Goal: Task Accomplishment & Management: Use online tool/utility

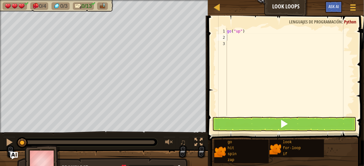
scroll to position [3, 0]
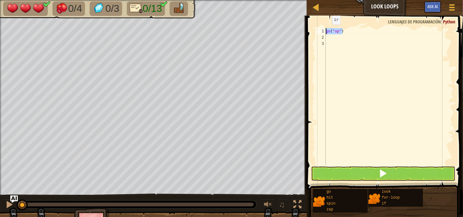
click at [295, 34] on div "Mapa Look Loops Menú del Juego Ask AI 1 ההההההההההההההההההההההההההההההההההההההה…" at bounding box center [231, 108] width 463 height 217
type textarea "for i in range(5):"
type textarea "g"
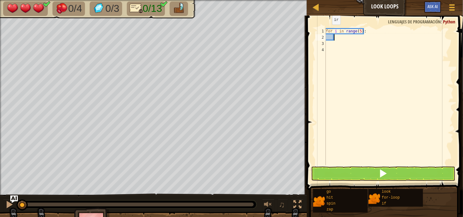
scroll to position [3, 0]
type textarea "f"
type textarea "go("up",5)"
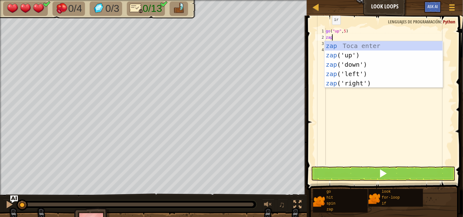
scroll to position [3, 0]
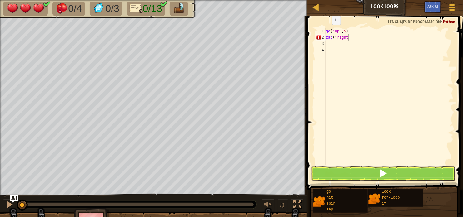
type textarea "zap("right")"
type textarea "zap("right-")"
type textarea "zap("right")"
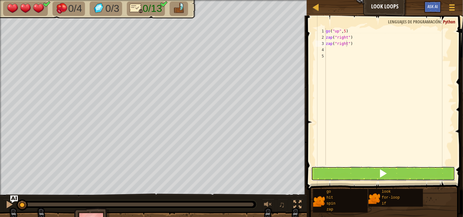
click at [364, 166] on button at bounding box center [383, 174] width 144 height 14
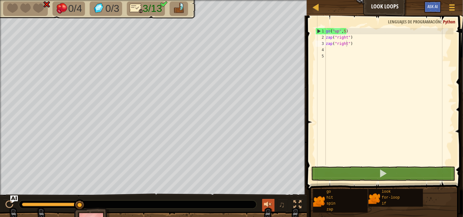
click at [269, 166] on div at bounding box center [268, 205] width 8 height 8
drag, startPoint x: 356, startPoint y: 38, endPoint x: 304, endPoint y: 37, distance: 51.6
click at [305, 37] on div "Bloques zap("right") 1 2 3 4 5 go ( "up" , 5 ) zap ( "right" ) zap ( "right" ) …" at bounding box center [384, 117] width 158 height 202
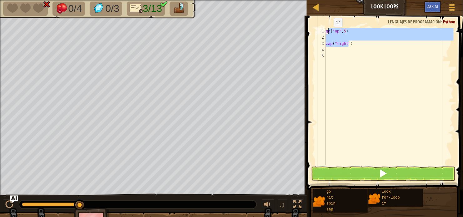
drag, startPoint x: 349, startPoint y: 44, endPoint x: 324, endPoint y: 31, distance: 29.1
click at [324, 31] on div "1 2 3 4 5 go ( "up" , 5 ) zap ( "right" ) ההההההההההההההההההההההההההההההההההההה…" at bounding box center [383, 96] width 139 height 137
type textarea ")"
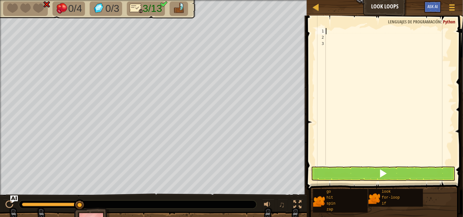
click at [343, 37] on div at bounding box center [388, 103] width 129 height 150
type textarea "go("up")"
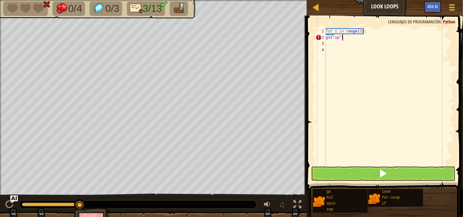
scroll to position [3, 1]
type textarea "go("up")"
click at [357, 40] on div "for i in range ( 3 ) : go ( "up" )" at bounding box center [388, 103] width 129 height 150
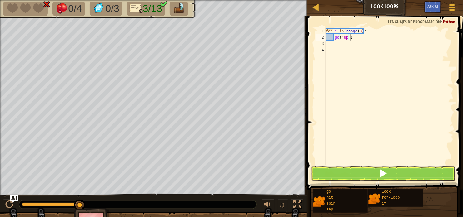
type textarea "go("up")"
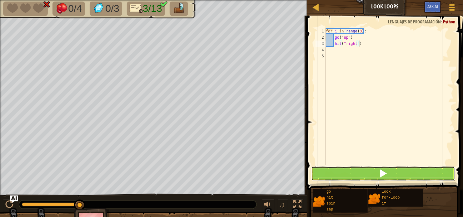
click at [364, 166] on button at bounding box center [383, 174] width 144 height 14
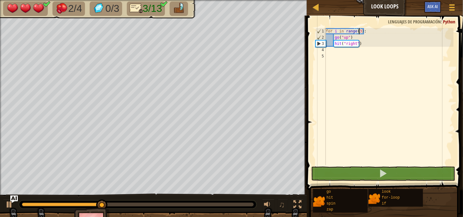
click at [359, 31] on div "for i in range ( 3 ) : go ( "up" ) hit ( "right" )" at bounding box center [388, 103] width 129 height 150
type textarea "for i in range():"
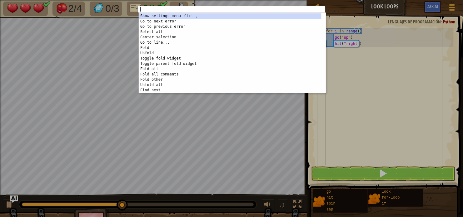
type textarea "2"
click at [364, 105] on div "1 ההההההההההההההההההההההההההההההההההההההההההההההההההההההההההההההההההההההההההההה…" at bounding box center [231, 108] width 463 height 217
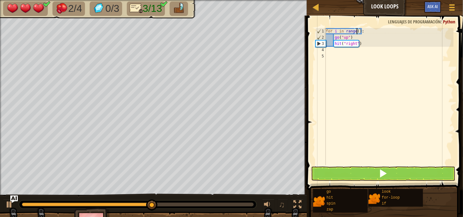
scroll to position [3, 2]
type textarea "for i in range(2):"
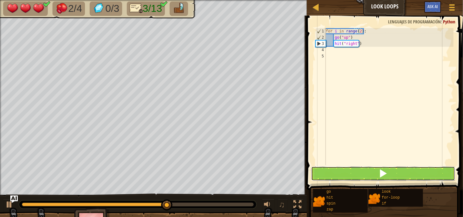
click at [364, 166] on button at bounding box center [383, 174] width 144 height 14
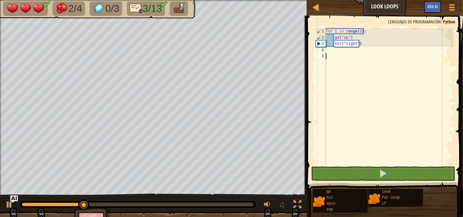
click at [353, 53] on div "for i in range ( 2 ) : go ( "up" ) hit ( "right" )" at bounding box center [388, 103] width 129 height 150
click at [355, 49] on div "for i in range ( 2 ) : go ( "up" ) hit ( "right" )" at bounding box center [388, 103] width 129 height 150
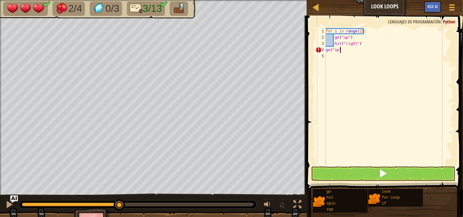
type textarea "go("up")"
